Goal: Task Accomplishment & Management: Use online tool/utility

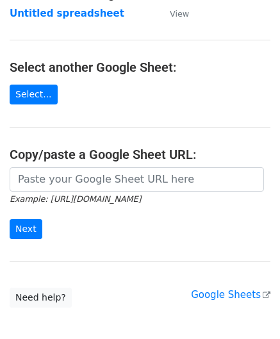
scroll to position [128, 0]
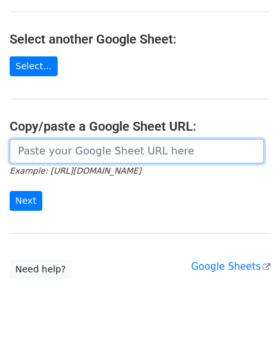
click at [53, 157] on input "url" at bounding box center [137, 151] width 255 height 24
paste input "[URL][DOMAIN_NAME]"
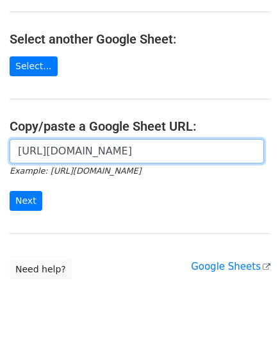
scroll to position [0, 287]
type input "[URL][DOMAIN_NAME]"
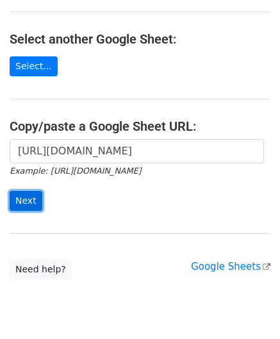
click at [27, 202] on input "Next" at bounding box center [26, 201] width 33 height 20
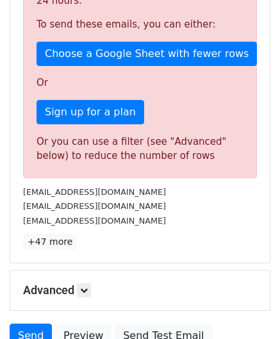
scroll to position [433, 0]
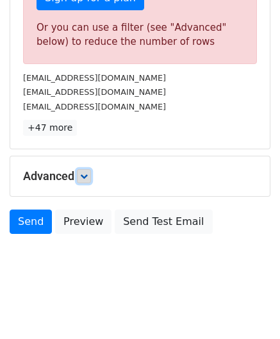
click at [87, 173] on icon at bounding box center [84, 177] width 8 height 8
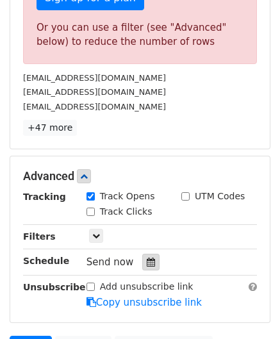
click at [147, 258] on icon at bounding box center [151, 262] width 8 height 9
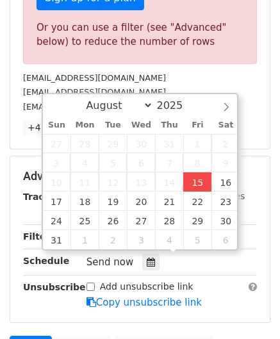
type input "2025-08-15 12:00"
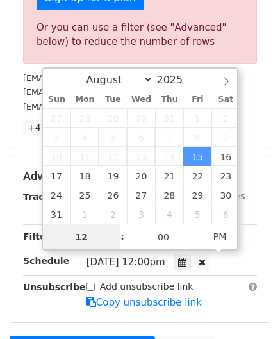
paste input "0"
type input "10"
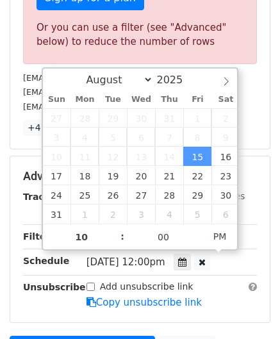
type input "2025-08-15 22:00"
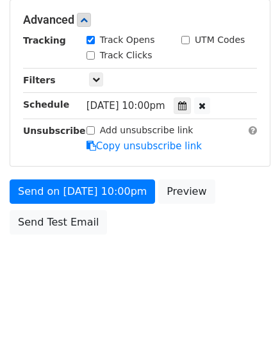
scroll to position [588, 0]
